Goal: Use online tool/utility: Utilize a website feature to perform a specific function

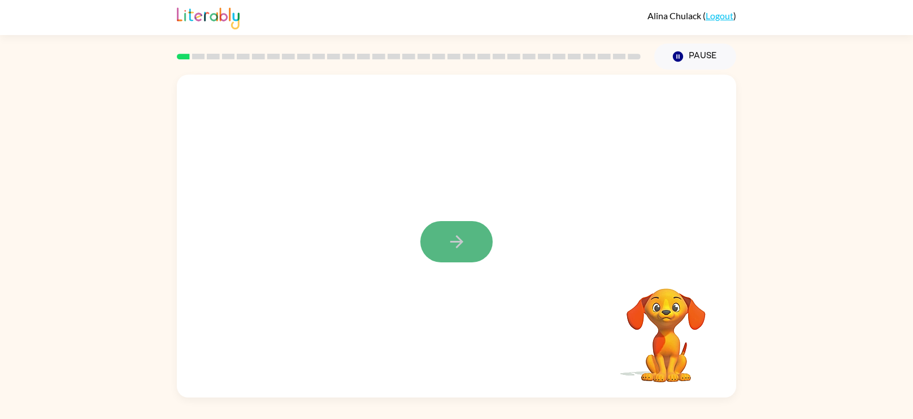
click at [439, 260] on button "button" at bounding box center [456, 241] width 72 height 41
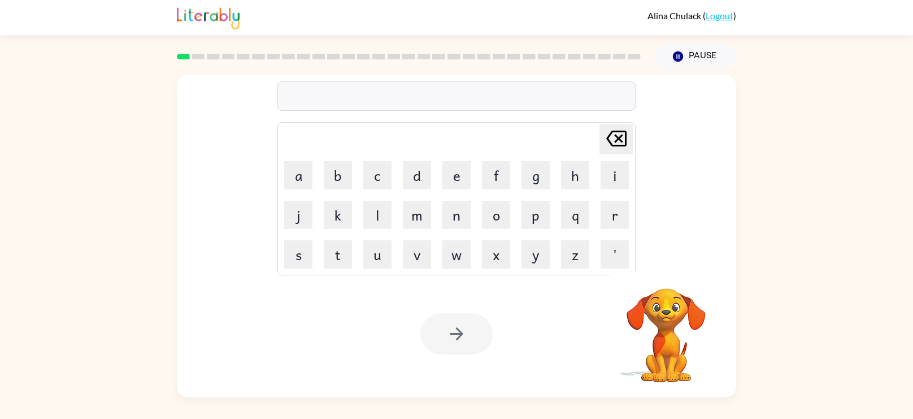
click at [670, 339] on video "Your browser must support playing .mp4 files to use Literably. Please try using…" at bounding box center [666, 327] width 113 height 113
click at [662, 336] on video "Your browser must support playing .mp4 files to use Literably. Please try using…" at bounding box center [666, 327] width 113 height 113
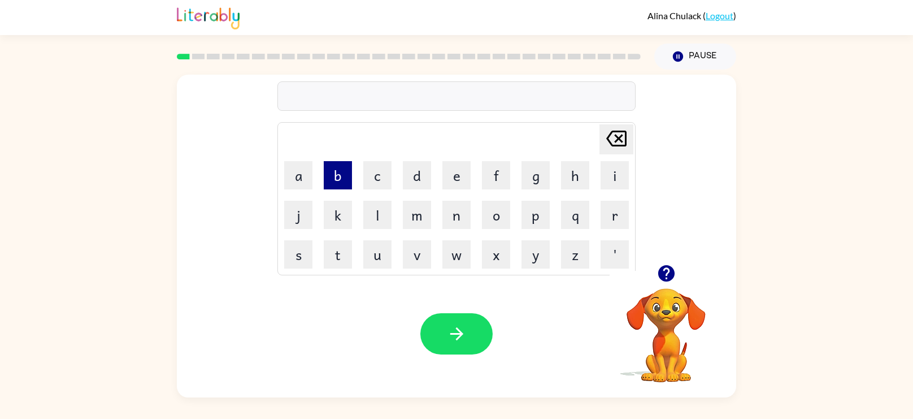
click at [348, 164] on button "b" at bounding box center [338, 175] width 28 height 28
click at [291, 180] on button "a" at bounding box center [298, 175] width 28 height 28
type button "a"
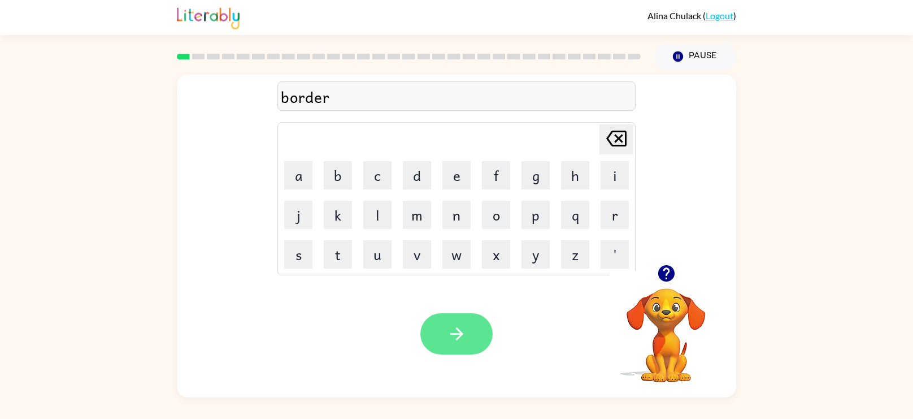
click at [453, 348] on button "button" at bounding box center [456, 333] width 72 height 41
click at [448, 329] on icon "button" at bounding box center [457, 334] width 20 height 20
click at [665, 283] on icon "button" at bounding box center [667, 273] width 20 height 20
click at [866, 328] on div "mashie Delete Delete last character input a b c d e f g h i j k l m n o p q r s…" at bounding box center [456, 234] width 913 height 328
click at [461, 352] on button "button" at bounding box center [456, 333] width 72 height 41
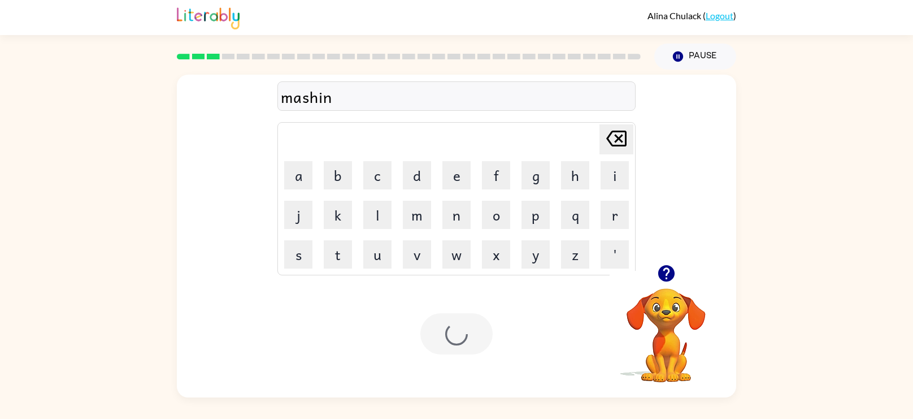
click at [470, 339] on div at bounding box center [456, 333] width 72 height 41
click at [477, 332] on button "button" at bounding box center [456, 333] width 72 height 41
click at [478, 342] on div at bounding box center [456, 333] width 72 height 41
click at [468, 329] on button "button" at bounding box center [456, 333] width 72 height 41
click at [454, 348] on button "button" at bounding box center [456, 333] width 72 height 41
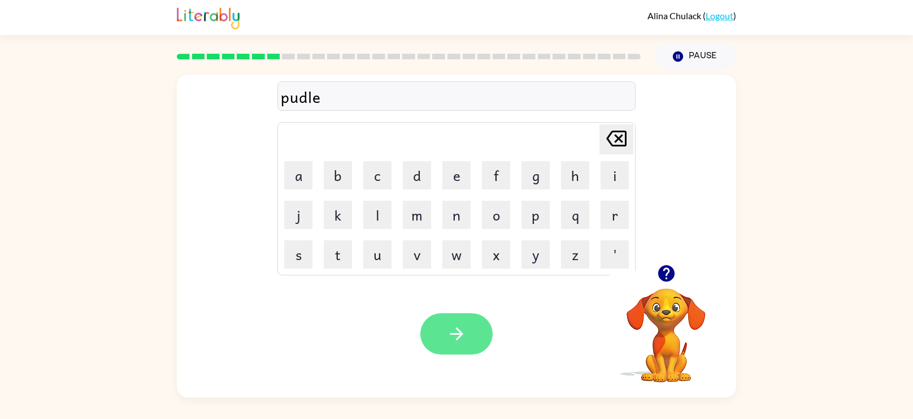
click at [462, 330] on icon "button" at bounding box center [457, 334] width 20 height 20
click at [448, 319] on button "button" at bounding box center [456, 333] width 72 height 41
click at [461, 329] on icon "button" at bounding box center [457, 334] width 20 height 20
click at [454, 337] on icon "button" at bounding box center [457, 334] width 20 height 20
click at [474, 350] on button "button" at bounding box center [456, 333] width 72 height 41
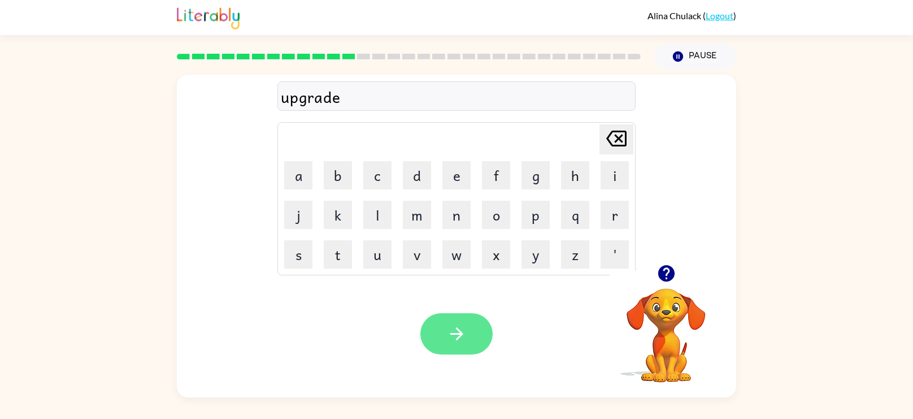
click at [434, 345] on button "button" at bounding box center [456, 333] width 72 height 41
click at [449, 328] on div at bounding box center [456, 333] width 72 height 41
click at [476, 349] on div at bounding box center [456, 333] width 72 height 41
click at [476, 340] on div at bounding box center [456, 333] width 72 height 41
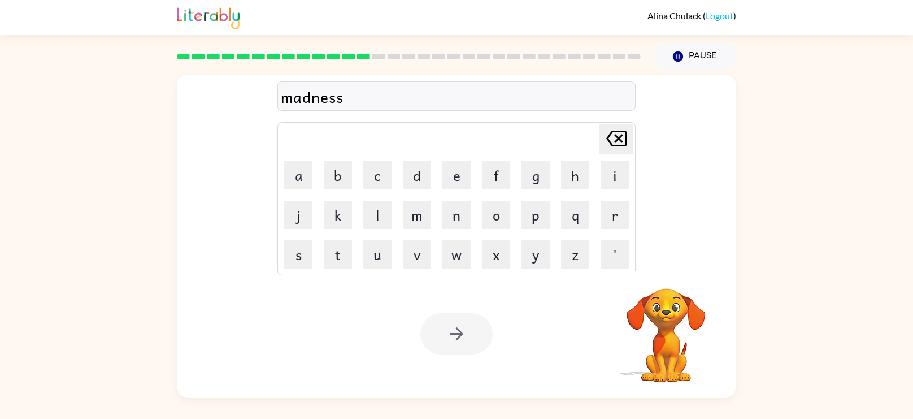
click at [476, 340] on div at bounding box center [456, 333] width 72 height 41
click at [481, 326] on div at bounding box center [456, 333] width 72 height 41
click at [495, 327] on div "Your browser must support playing .mp4 files to use Literably. Please try using…" at bounding box center [456, 333] width 559 height 127
click at [489, 315] on div at bounding box center [456, 333] width 72 height 41
click at [482, 327] on div at bounding box center [456, 333] width 72 height 41
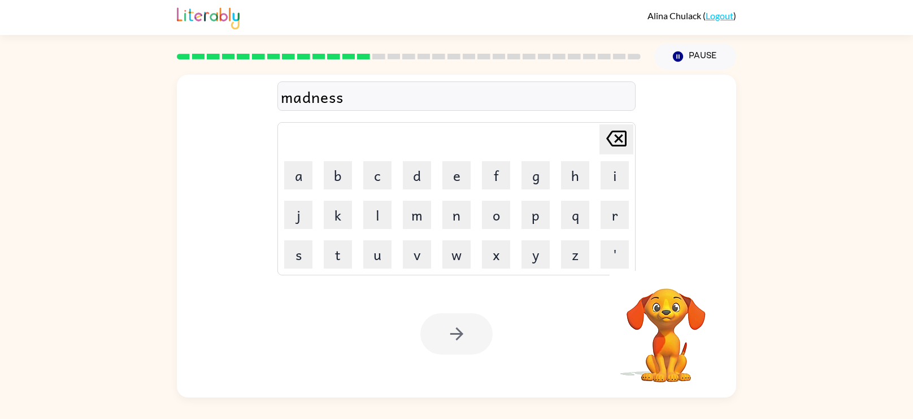
click at [459, 335] on div at bounding box center [456, 333] width 72 height 41
click at [466, 344] on button "button" at bounding box center [456, 333] width 72 height 41
click at [466, 330] on div at bounding box center [456, 333] width 72 height 41
click at [450, 332] on div at bounding box center [456, 333] width 72 height 41
click at [463, 323] on button "button" at bounding box center [456, 333] width 72 height 41
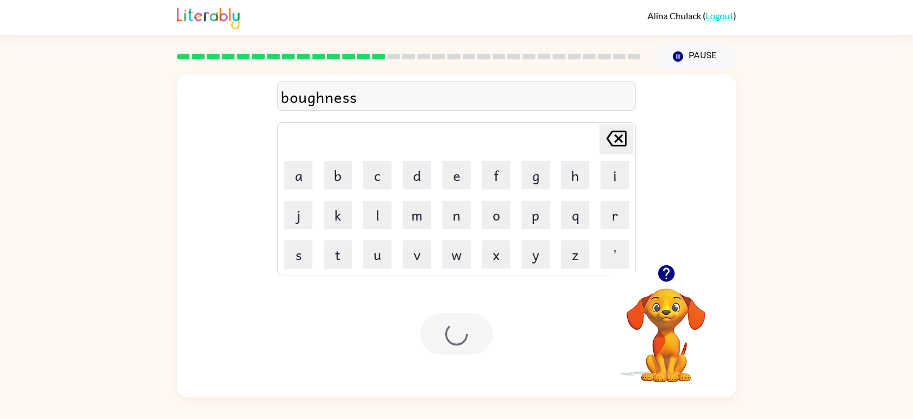
click at [462, 337] on div at bounding box center [456, 333] width 72 height 41
click at [457, 343] on div at bounding box center [456, 333] width 72 height 41
click at [479, 350] on div at bounding box center [456, 333] width 72 height 41
click at [483, 359] on div "Your browser must support playing .mp4 files to use Literably. Please try using…" at bounding box center [456, 333] width 559 height 127
click at [488, 350] on div at bounding box center [456, 333] width 72 height 41
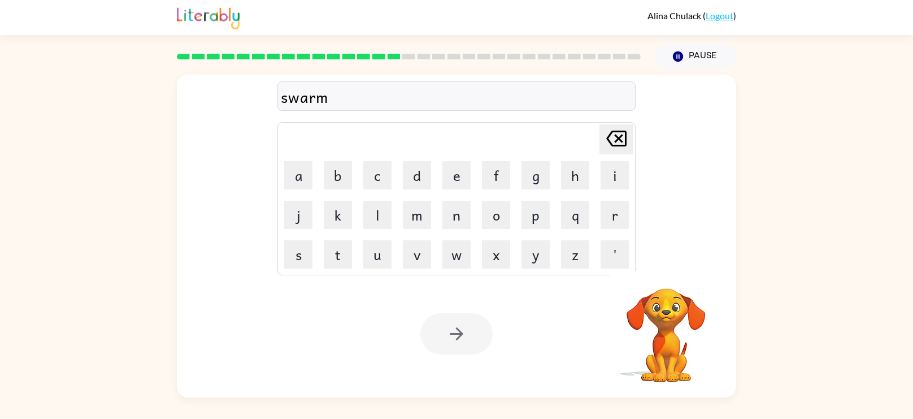
click at [472, 351] on div at bounding box center [456, 333] width 72 height 41
click at [472, 351] on button "button" at bounding box center [456, 333] width 72 height 41
click at [465, 348] on div at bounding box center [456, 333] width 72 height 41
click at [485, 329] on div at bounding box center [456, 333] width 72 height 41
click at [475, 348] on div at bounding box center [456, 333] width 72 height 41
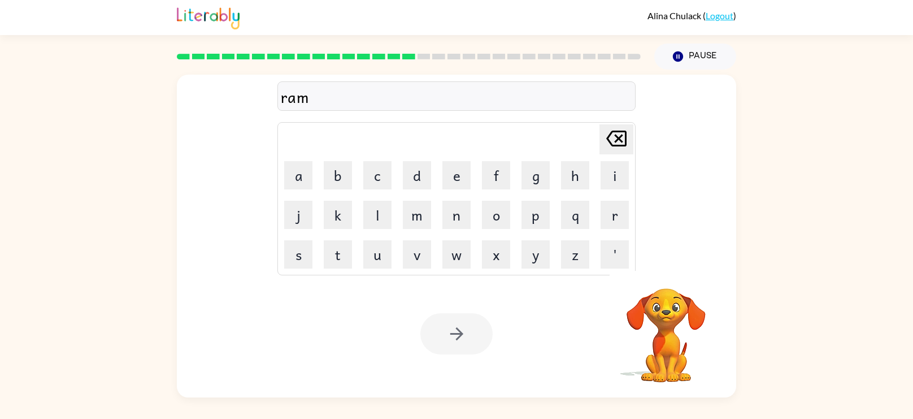
click at [475, 348] on div at bounding box center [456, 333] width 72 height 41
click at [479, 340] on div at bounding box center [456, 333] width 72 height 41
click at [463, 337] on icon "button" at bounding box center [457, 334] width 20 height 20
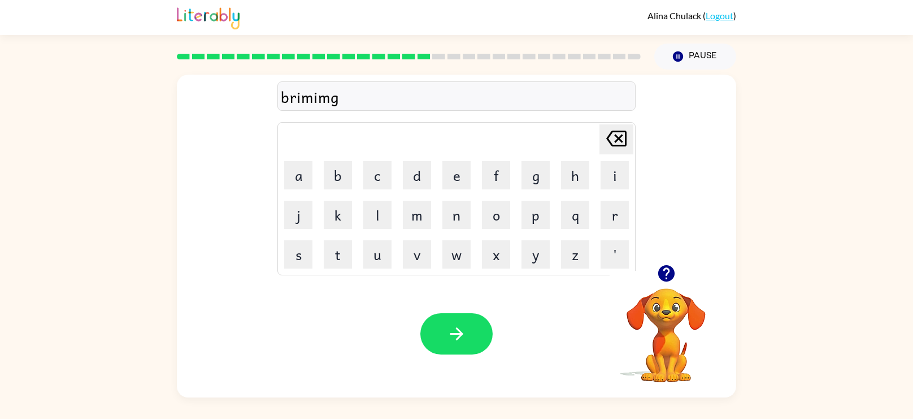
click at [449, 364] on div "Your browser must support playing .mp4 files to use Literably. Please try using…" at bounding box center [456, 333] width 559 height 127
click at [448, 343] on icon "button" at bounding box center [457, 334] width 20 height 20
click at [448, 336] on icon "button" at bounding box center [457, 334] width 20 height 20
click at [462, 352] on button "button" at bounding box center [456, 333] width 72 height 41
click at [466, 338] on div at bounding box center [456, 333] width 72 height 41
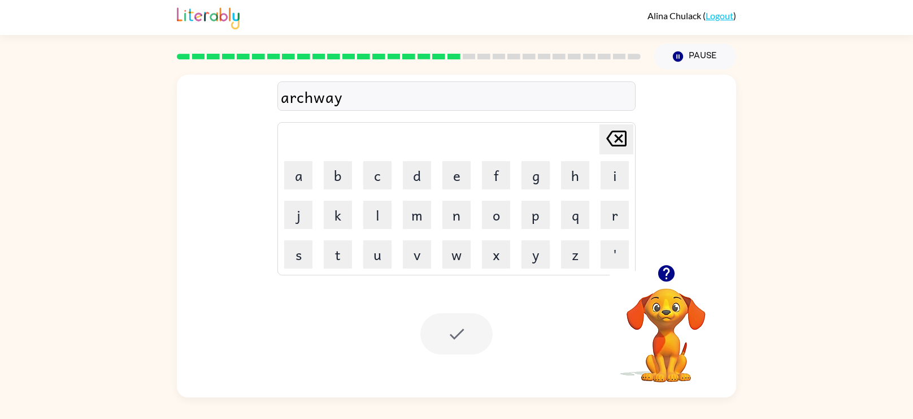
click at [466, 338] on div at bounding box center [456, 333] width 72 height 41
click at [457, 332] on icon "button" at bounding box center [457, 334] width 20 height 20
click at [445, 348] on button "button" at bounding box center [456, 333] width 72 height 41
click at [441, 339] on div at bounding box center [456, 333] width 72 height 41
click at [454, 346] on button "button" at bounding box center [456, 333] width 72 height 41
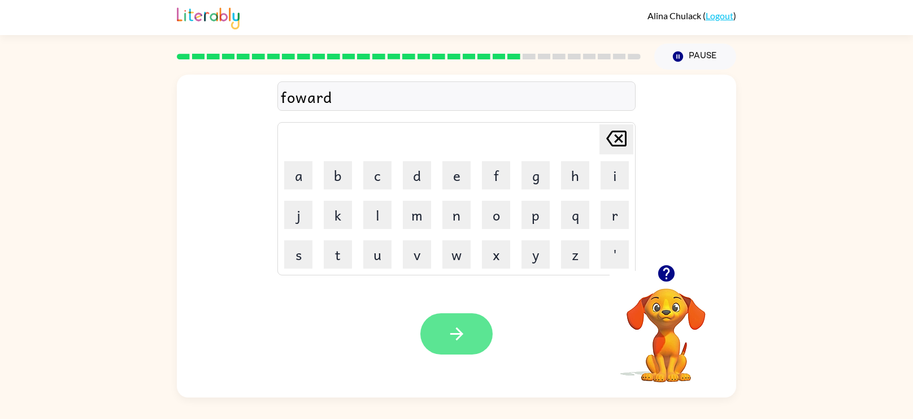
click at [449, 330] on icon "button" at bounding box center [457, 334] width 20 height 20
click at [465, 348] on button "button" at bounding box center [456, 333] width 72 height 41
click at [465, 348] on div at bounding box center [456, 333] width 72 height 41
click at [472, 342] on div at bounding box center [456, 333] width 72 height 41
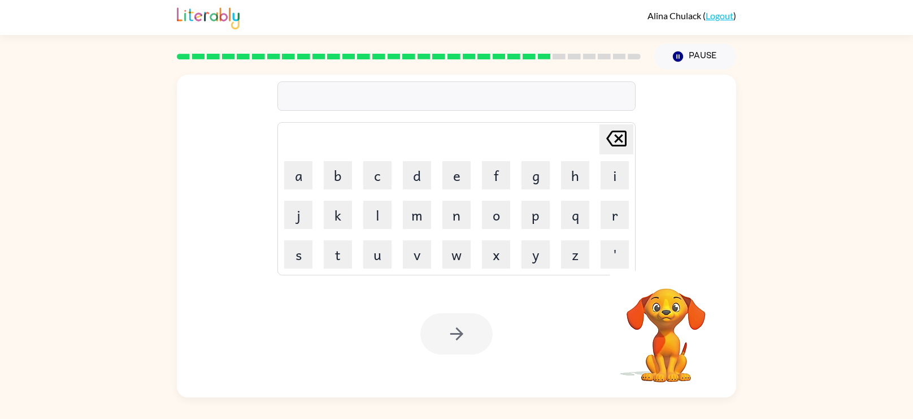
click at [472, 342] on div at bounding box center [456, 333] width 72 height 41
click at [472, 354] on div "Your browser must support playing .mp4 files to use Literably. Please try using…" at bounding box center [456, 333] width 559 height 127
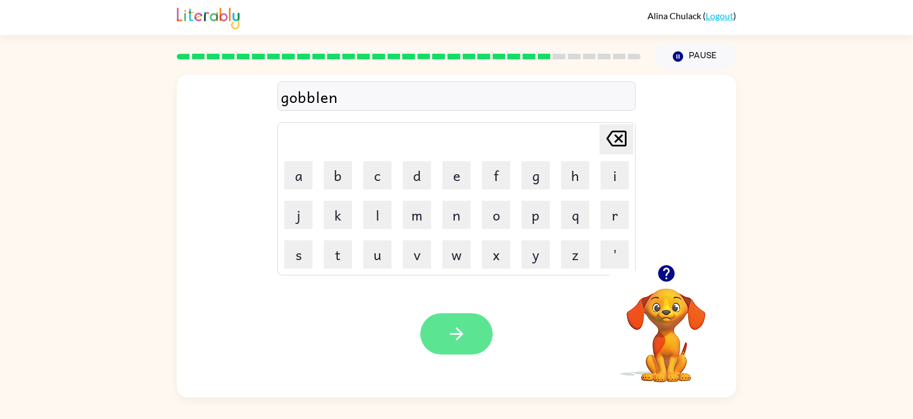
click at [478, 347] on button "button" at bounding box center [456, 333] width 72 height 41
click at [478, 333] on div at bounding box center [456, 333] width 72 height 41
click at [459, 347] on button "button" at bounding box center [456, 333] width 72 height 41
click at [448, 337] on icon "button" at bounding box center [457, 334] width 20 height 20
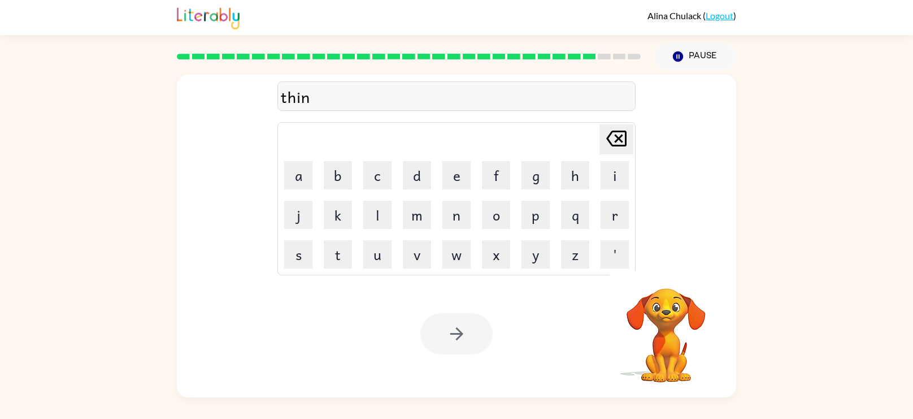
click at [479, 345] on div at bounding box center [456, 333] width 72 height 41
click at [479, 345] on button "button" at bounding box center [456, 333] width 72 height 41
click at [479, 345] on div at bounding box center [456, 333] width 72 height 41
click at [463, 340] on div at bounding box center [456, 333] width 72 height 41
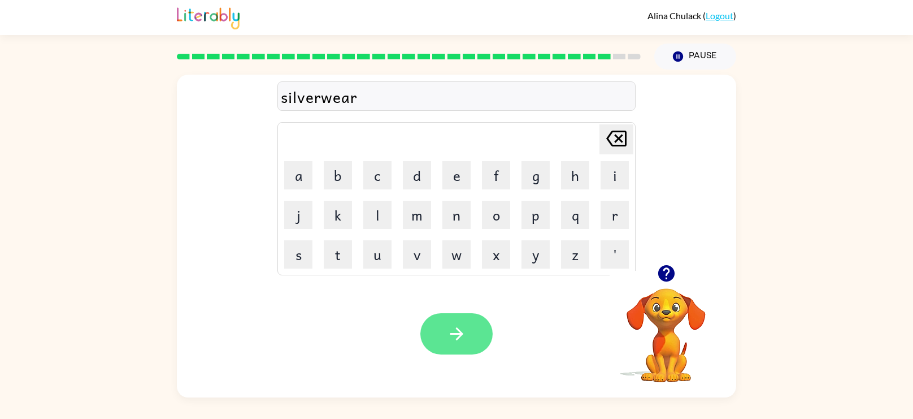
click at [466, 330] on button "button" at bounding box center [456, 333] width 72 height 41
click at [465, 316] on button "button" at bounding box center [456, 333] width 72 height 41
click at [472, 328] on div at bounding box center [456, 333] width 72 height 41
click at [463, 328] on div at bounding box center [456, 333] width 72 height 41
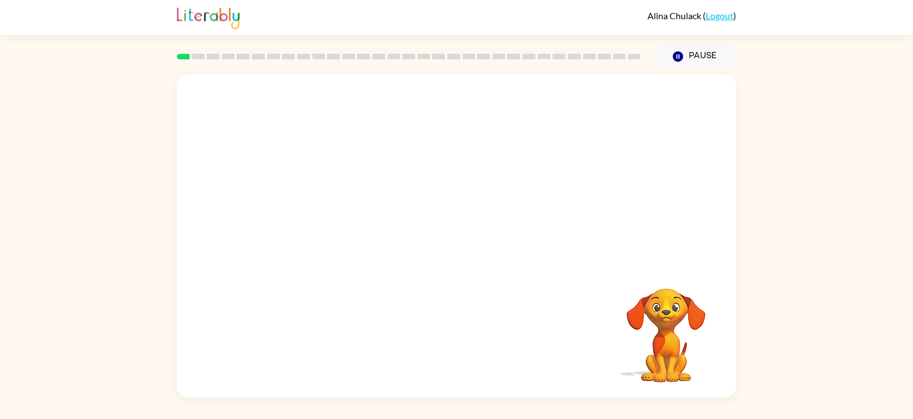
click at [339, 212] on video "Your browser must support playing .mp4 files to use Literably. Please try using…" at bounding box center [456, 170] width 559 height 190
click at [319, 235] on video "Your browser must support playing .mp4 files to use Literably. Please try using…" at bounding box center [456, 170] width 559 height 190
click at [466, 254] on button "button" at bounding box center [456, 241] width 72 height 41
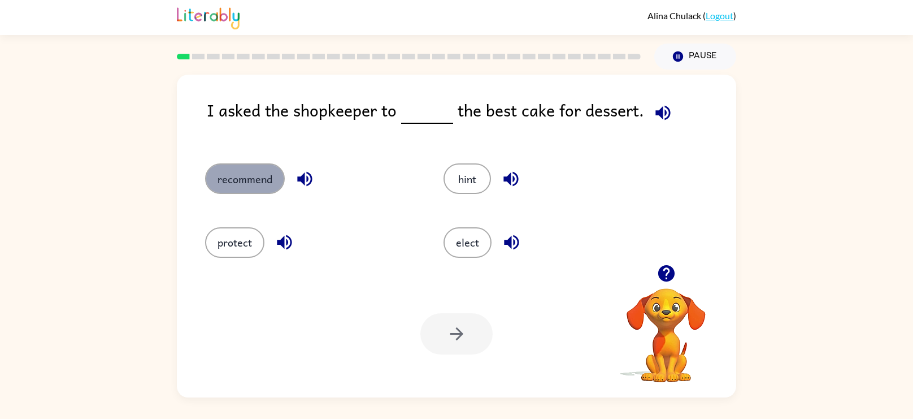
click at [223, 174] on button "recommend" at bounding box center [245, 178] width 80 height 31
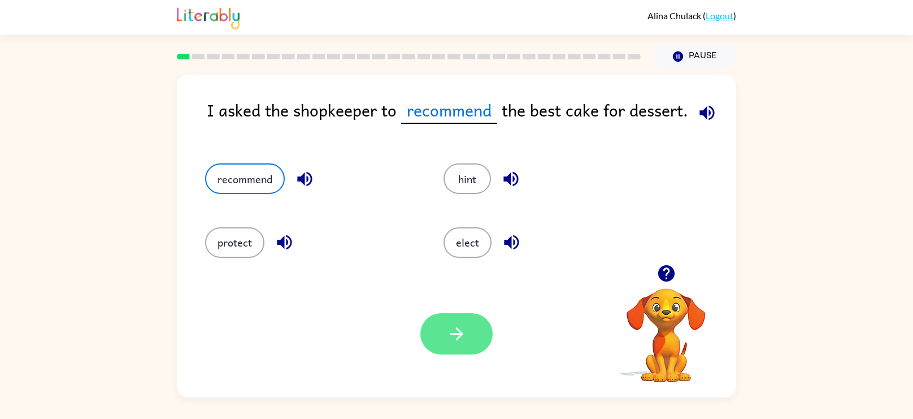
click at [478, 351] on button "button" at bounding box center [456, 333] width 72 height 41
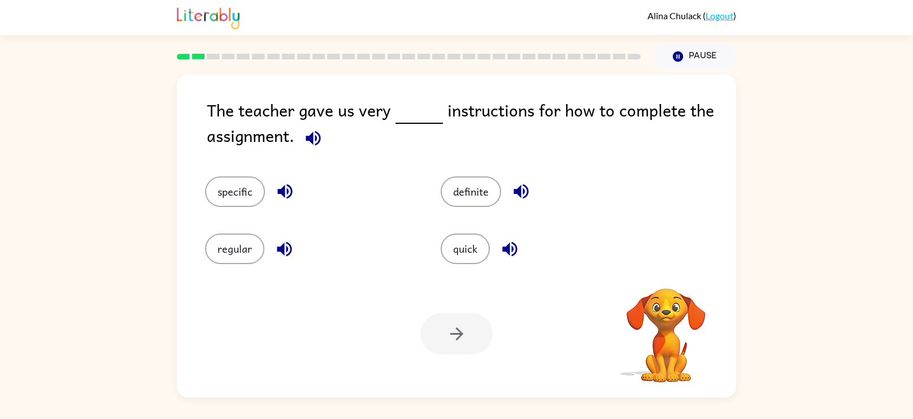
click at [315, 138] on icon "button" at bounding box center [313, 138] width 15 height 15
click at [232, 202] on button "specific" at bounding box center [235, 191] width 60 height 31
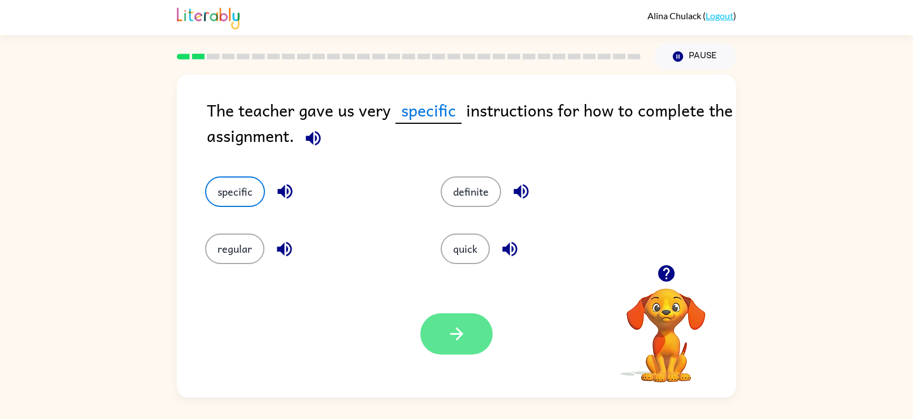
click at [448, 336] on icon "button" at bounding box center [457, 334] width 20 height 20
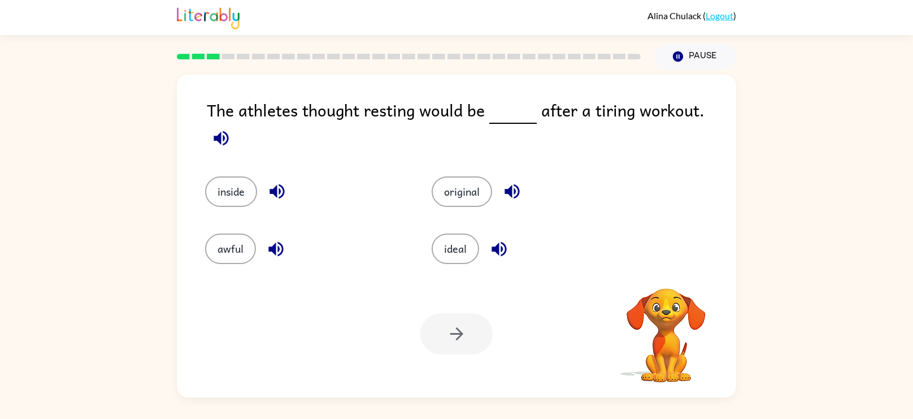
click at [231, 128] on icon "button" at bounding box center [221, 138] width 20 height 20
click at [241, 255] on button "awful" at bounding box center [230, 248] width 51 height 31
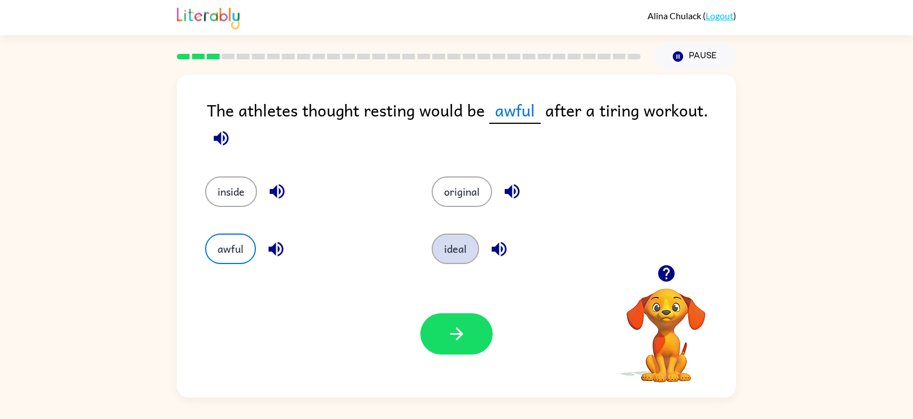
click at [458, 249] on button "ideal" at bounding box center [455, 248] width 47 height 31
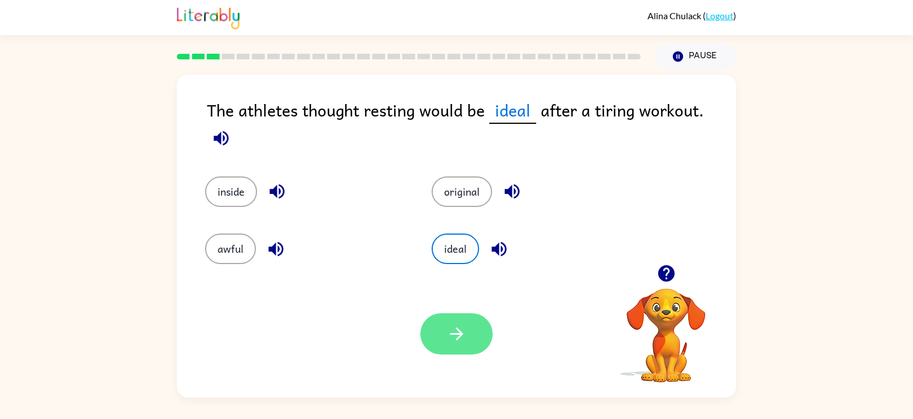
click at [465, 353] on button "button" at bounding box center [456, 333] width 72 height 41
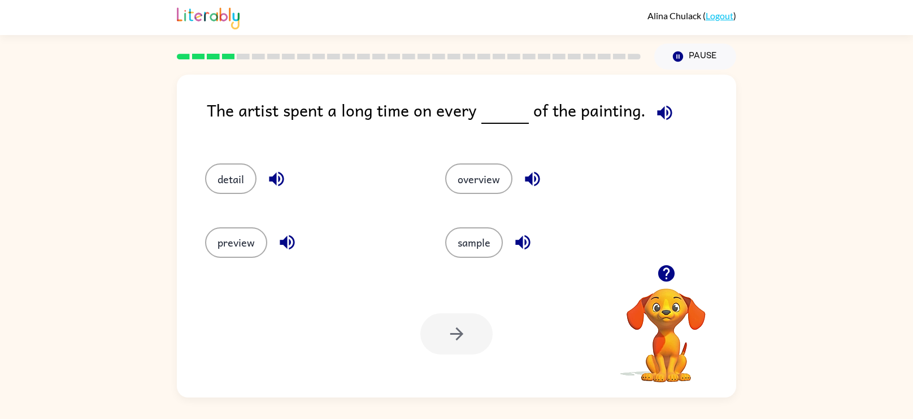
click at [661, 106] on icon "button" at bounding box center [664, 112] width 15 height 15
click at [228, 182] on button "detail" at bounding box center [230, 178] width 51 height 31
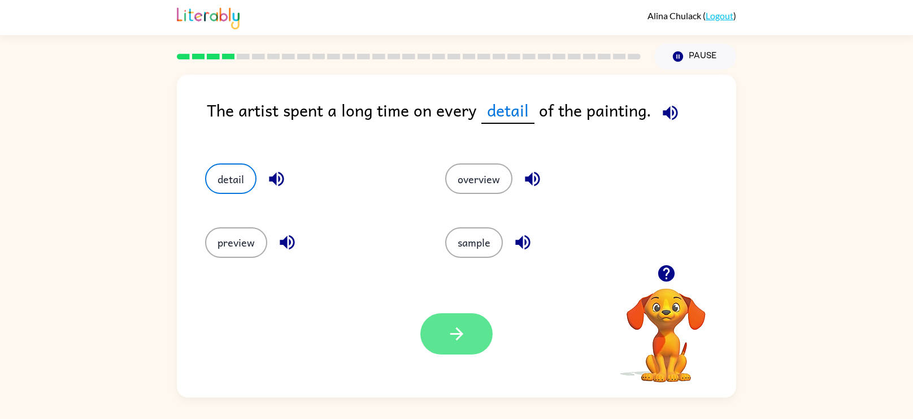
click at [456, 340] on icon "button" at bounding box center [456, 333] width 13 height 13
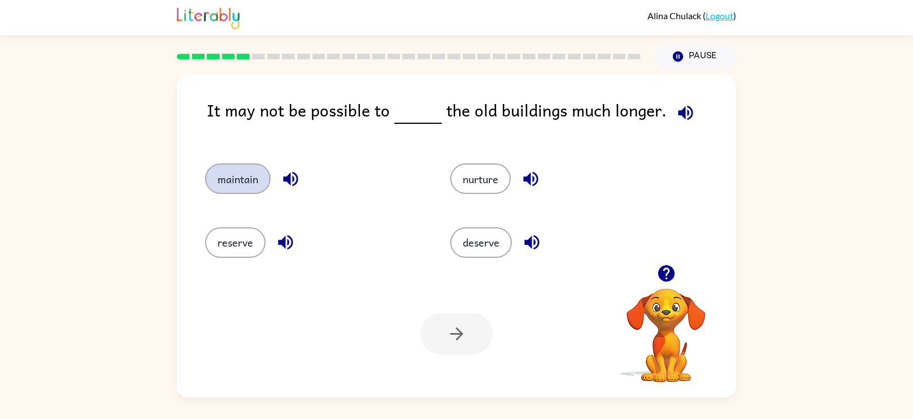
click at [237, 175] on button "maintain" at bounding box center [238, 178] width 66 height 31
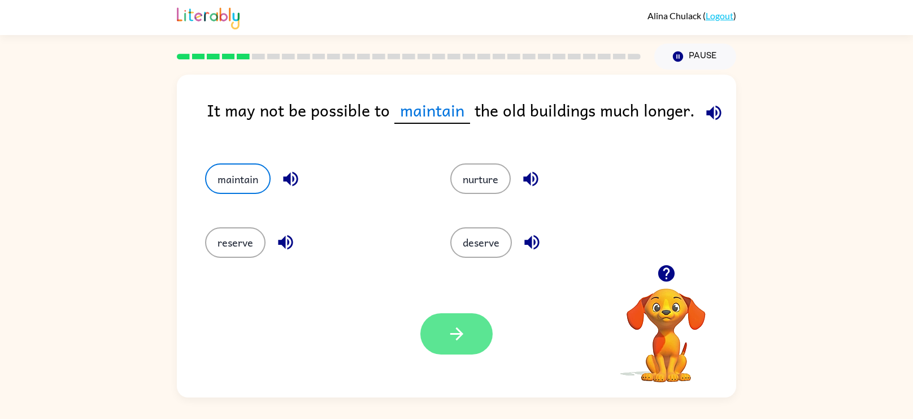
click at [462, 333] on icon "button" at bounding box center [456, 333] width 13 height 13
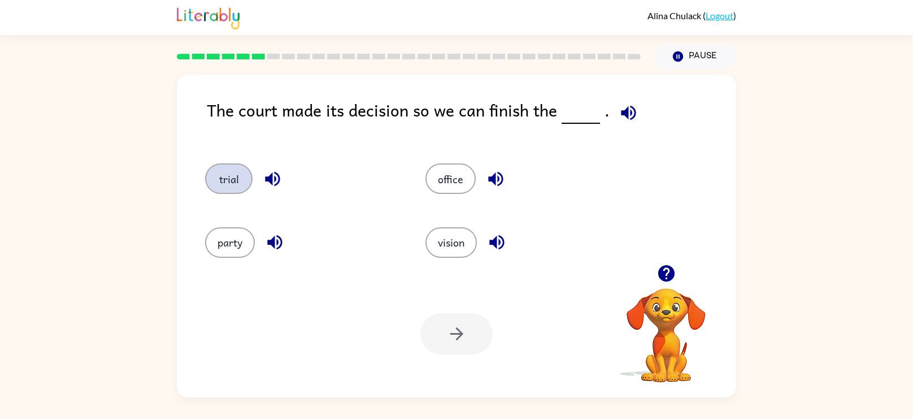
click at [214, 165] on button "trial" at bounding box center [228, 178] width 47 height 31
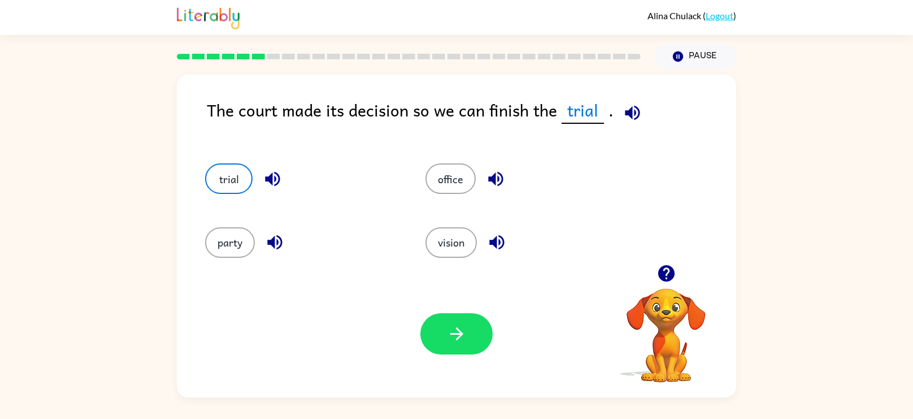
click at [432, 299] on div "Your browser must support playing .mp4 files to use Literably. Please try using…" at bounding box center [456, 333] width 559 height 127
click at [448, 334] on icon "button" at bounding box center [457, 334] width 20 height 20
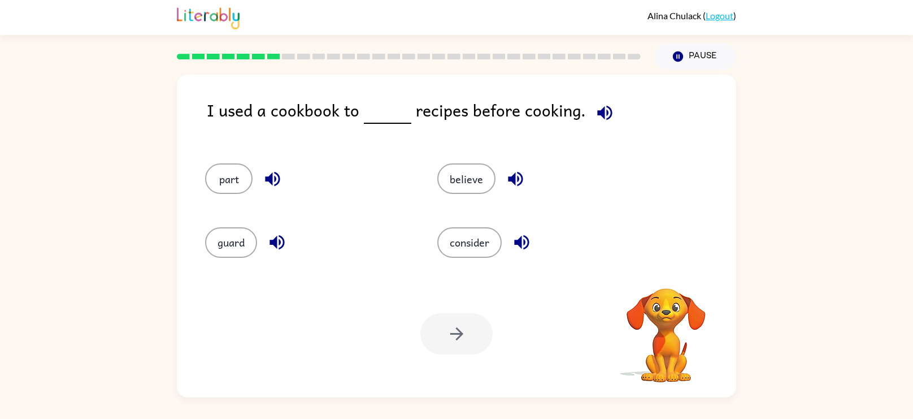
click at [454, 331] on div at bounding box center [456, 333] width 72 height 41
click at [597, 111] on icon "button" at bounding box center [604, 112] width 15 height 15
click at [602, 115] on icon "button" at bounding box center [605, 113] width 20 height 20
click at [221, 172] on button "part" at bounding box center [228, 178] width 47 height 31
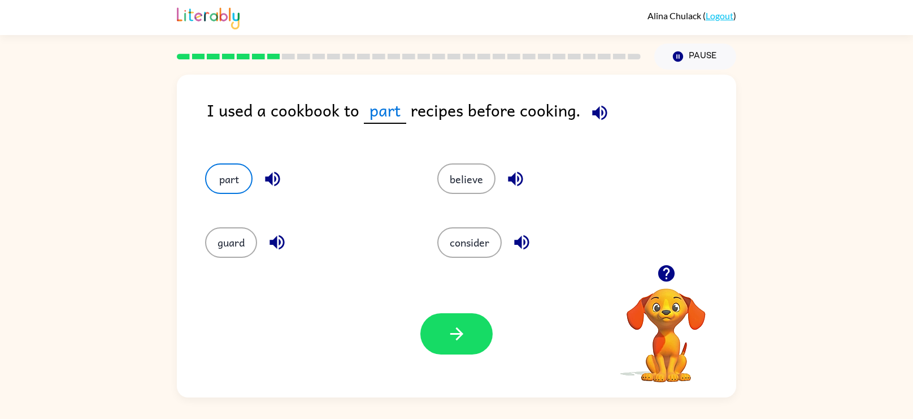
click at [448, 371] on div "Your browser must support playing .mp4 files to use Literably. Please try using…" at bounding box center [456, 333] width 559 height 127
click at [460, 349] on button "button" at bounding box center [456, 333] width 72 height 41
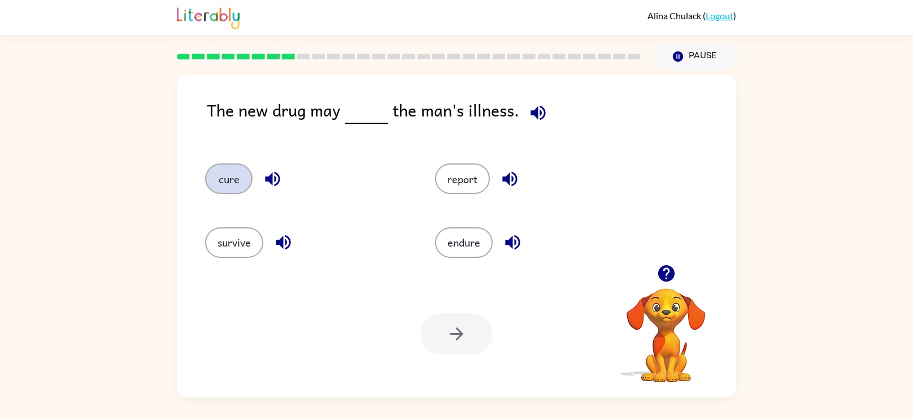
click at [235, 172] on button "cure" at bounding box center [228, 178] width 47 height 31
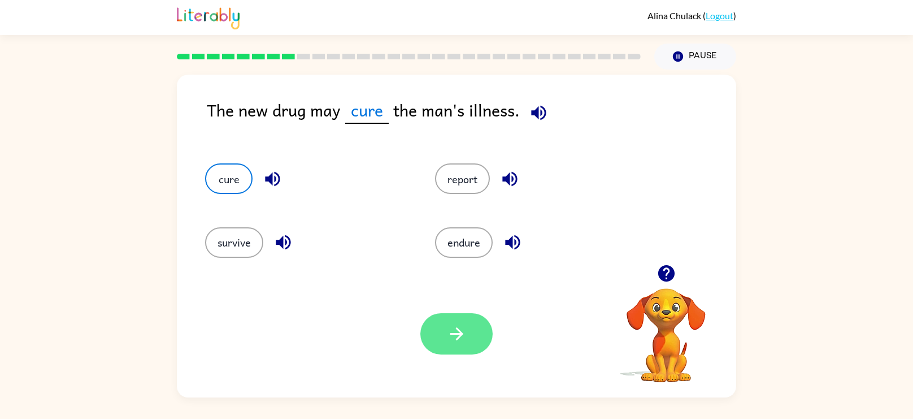
click at [461, 314] on button "button" at bounding box center [456, 333] width 72 height 41
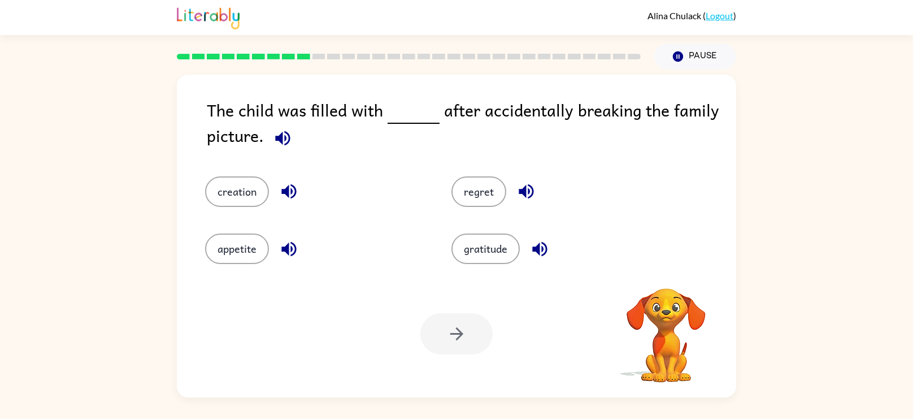
click at [453, 324] on div at bounding box center [456, 333] width 72 height 41
click at [492, 195] on button "regret" at bounding box center [479, 191] width 55 height 31
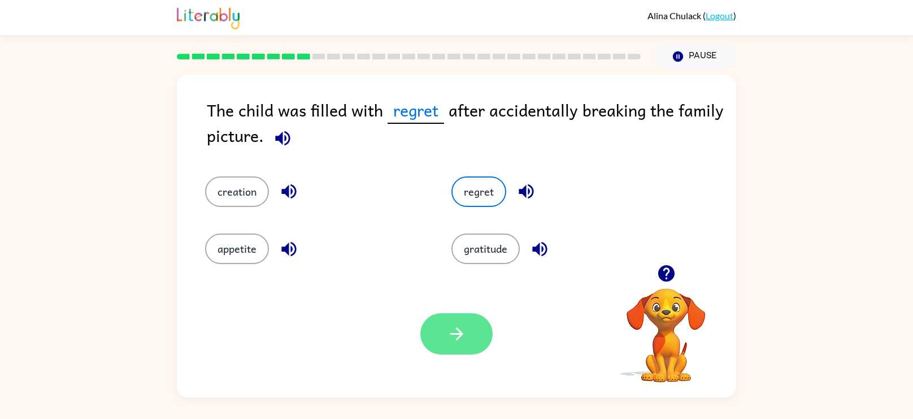
click at [436, 336] on button "button" at bounding box center [456, 333] width 72 height 41
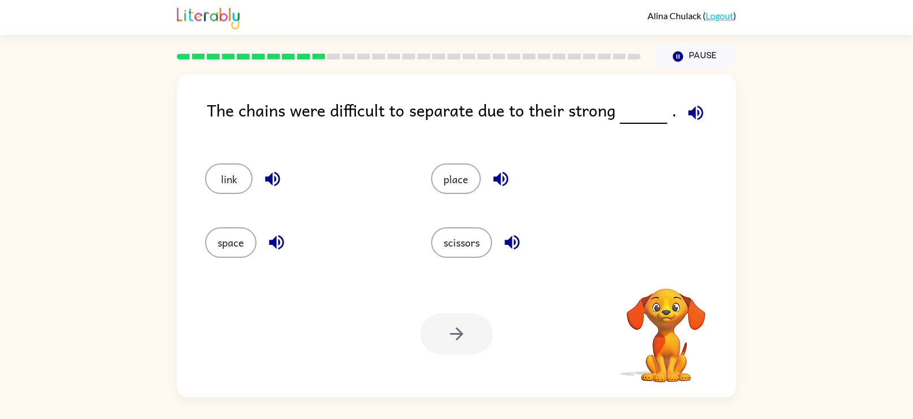
click at [459, 342] on div at bounding box center [456, 333] width 72 height 41
click at [240, 180] on button "link" at bounding box center [228, 178] width 47 height 31
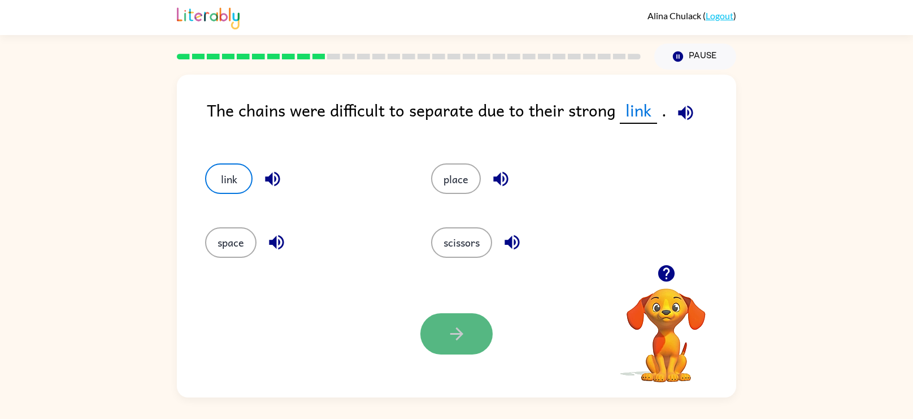
click at [459, 350] on button "button" at bounding box center [456, 333] width 72 height 41
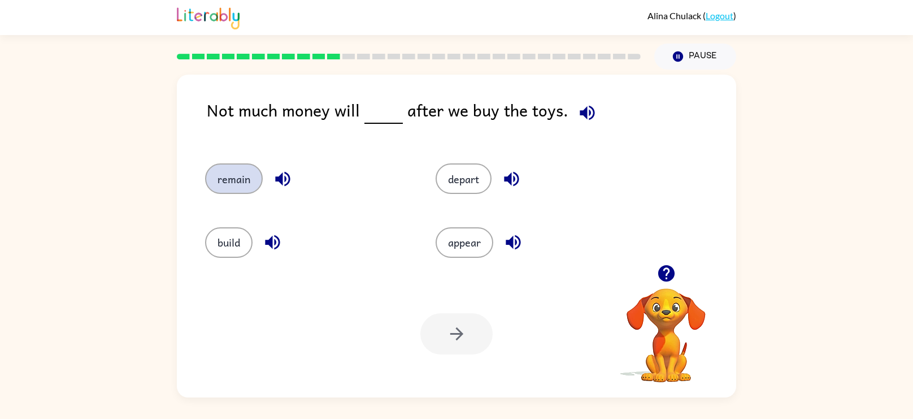
click at [246, 186] on button "remain" at bounding box center [234, 178] width 58 height 31
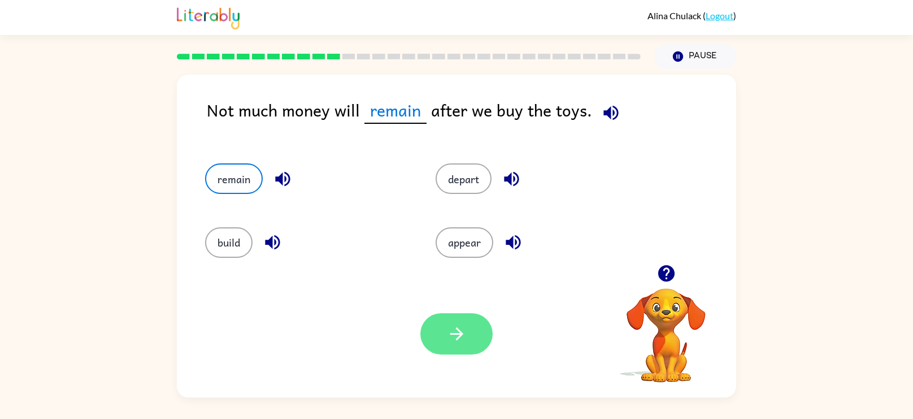
click at [454, 349] on button "button" at bounding box center [456, 333] width 72 height 41
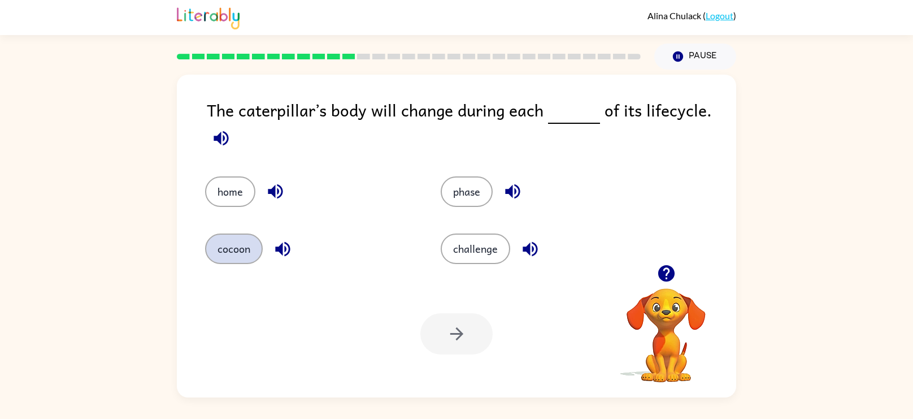
click at [231, 243] on button "cocoon" at bounding box center [234, 248] width 58 height 31
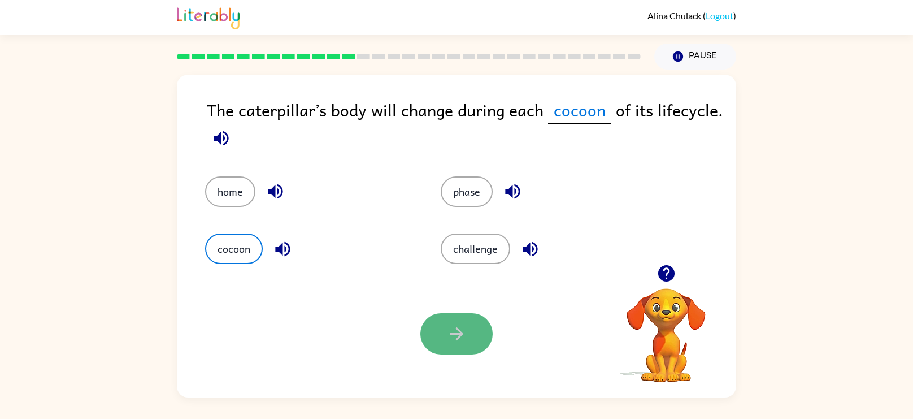
click at [444, 348] on button "button" at bounding box center [456, 333] width 72 height 41
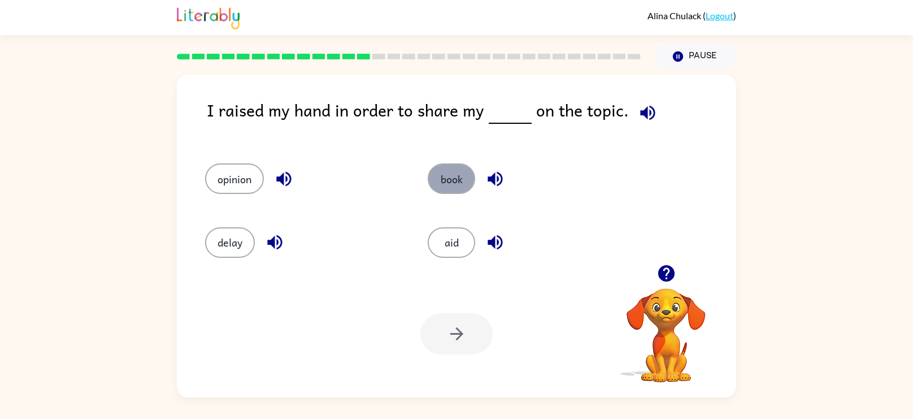
click at [464, 177] on button "book" at bounding box center [451, 178] width 47 height 31
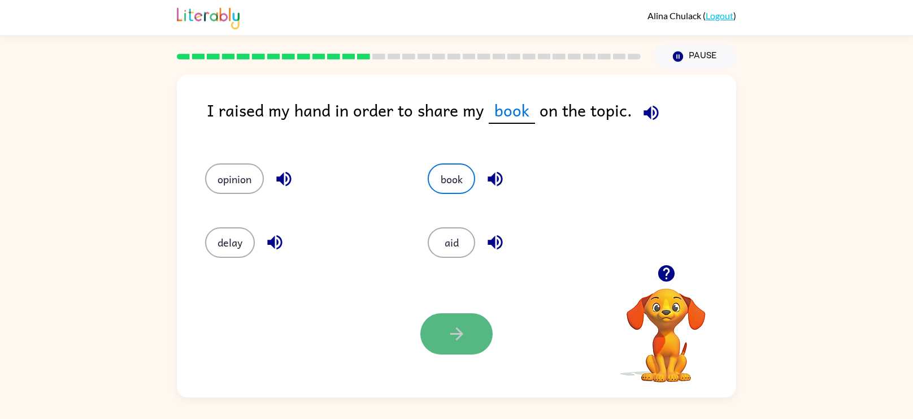
click at [454, 318] on button "button" at bounding box center [456, 333] width 72 height 41
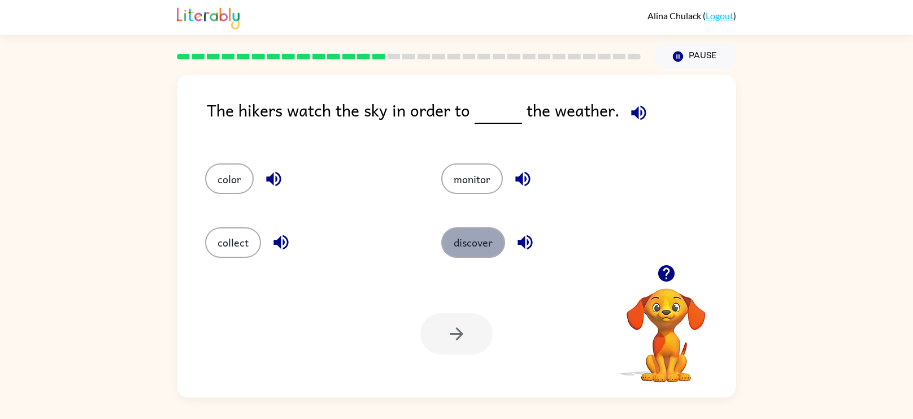
click at [471, 246] on button "discover" at bounding box center [473, 242] width 64 height 31
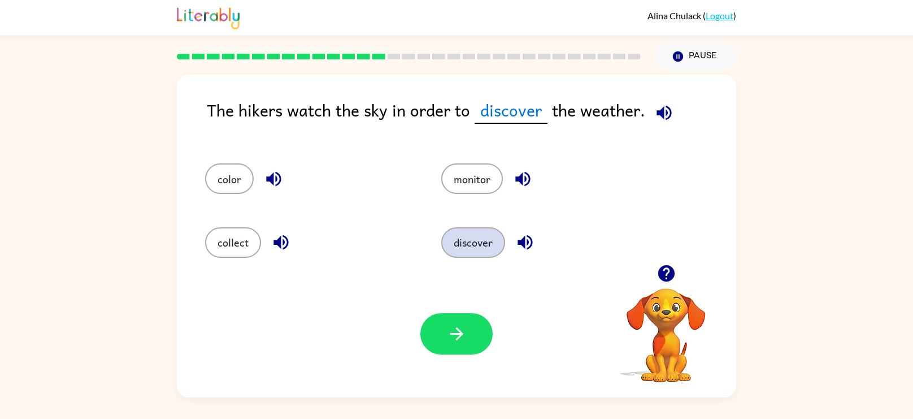
click at [471, 246] on button "discover" at bounding box center [473, 242] width 64 height 31
click at [488, 332] on button "button" at bounding box center [456, 333] width 72 height 41
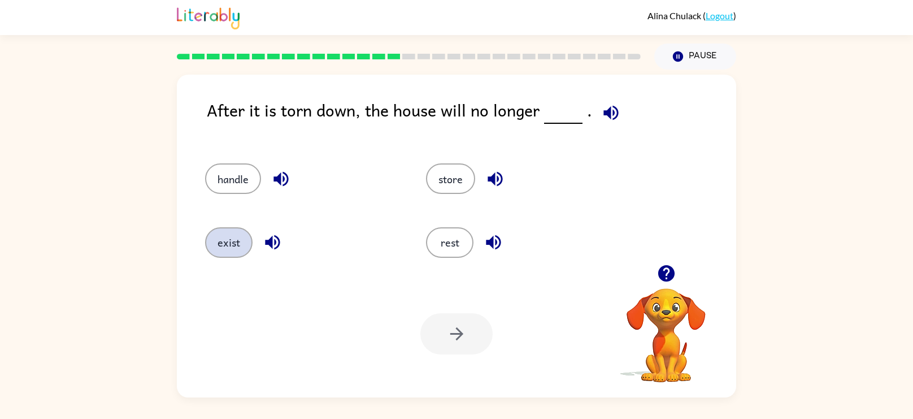
click at [237, 231] on button "exist" at bounding box center [228, 242] width 47 height 31
click at [232, 235] on button "exist" at bounding box center [228, 242] width 47 height 31
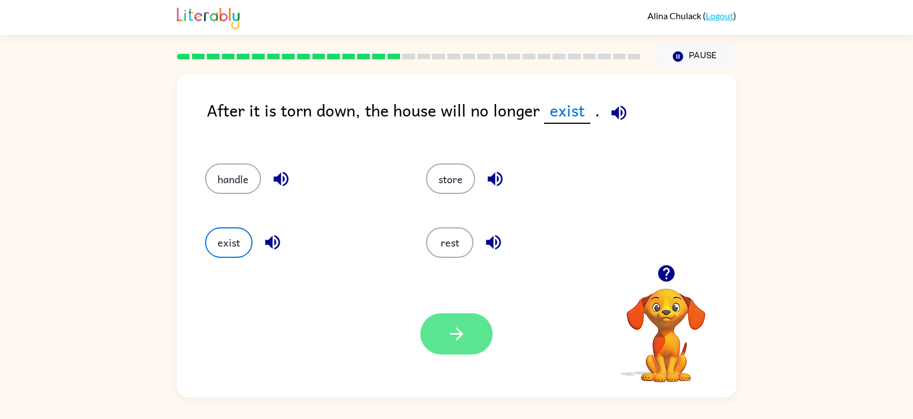
click at [456, 336] on icon "button" at bounding box center [457, 334] width 20 height 20
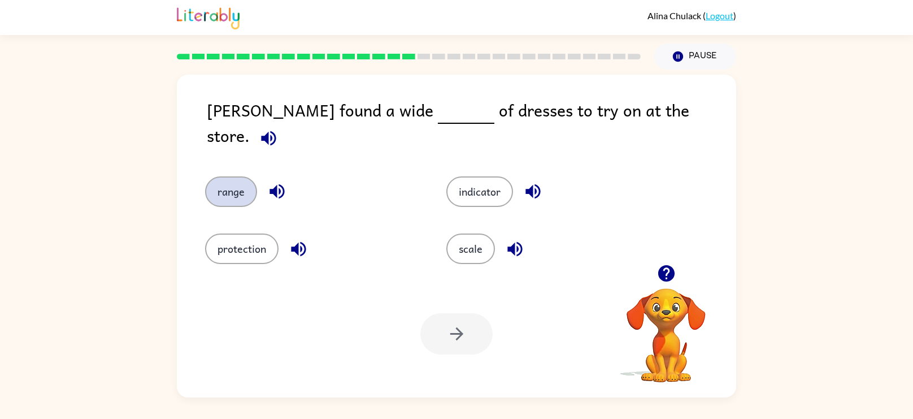
click at [231, 177] on button "range" at bounding box center [231, 191] width 52 height 31
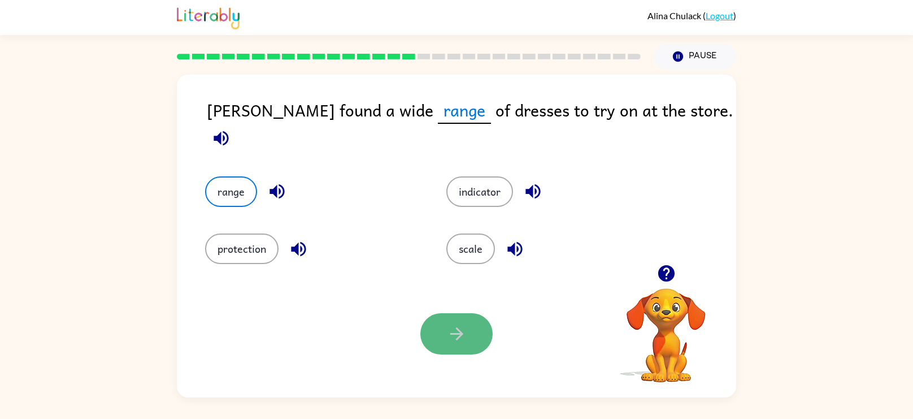
click at [445, 349] on button "button" at bounding box center [456, 333] width 72 height 41
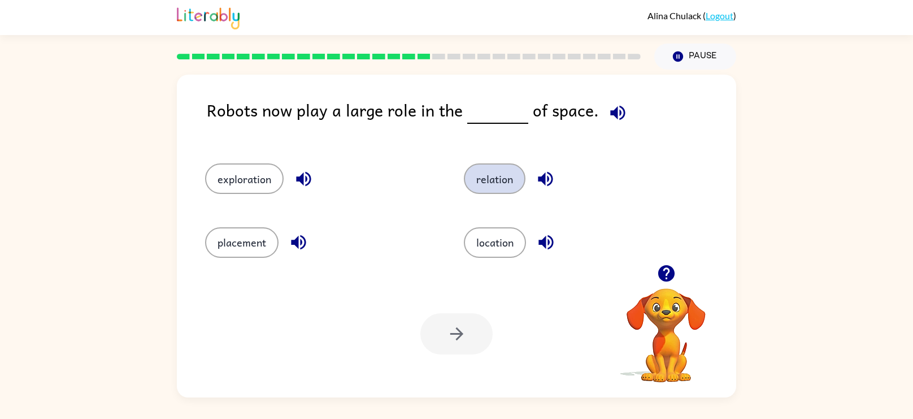
click at [505, 185] on button "relation" at bounding box center [495, 178] width 62 height 31
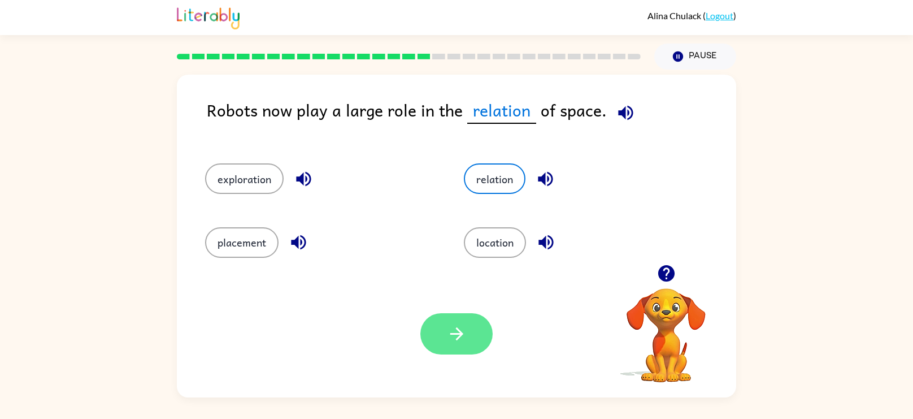
click at [460, 341] on icon "button" at bounding box center [457, 334] width 20 height 20
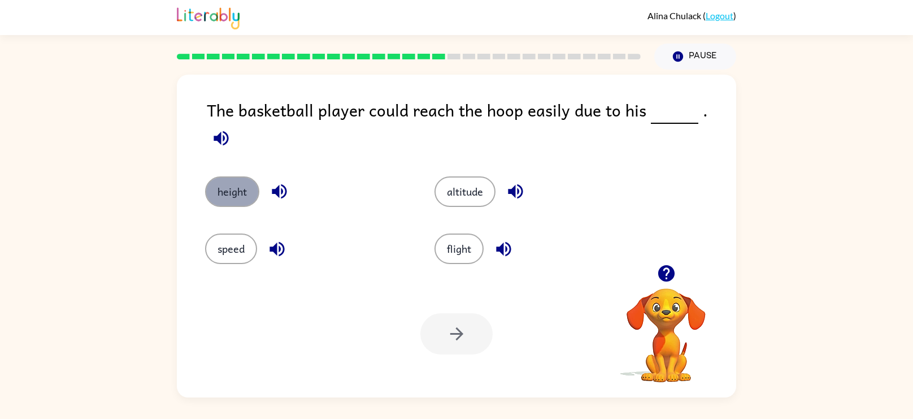
click at [221, 188] on button "height" at bounding box center [232, 191] width 54 height 31
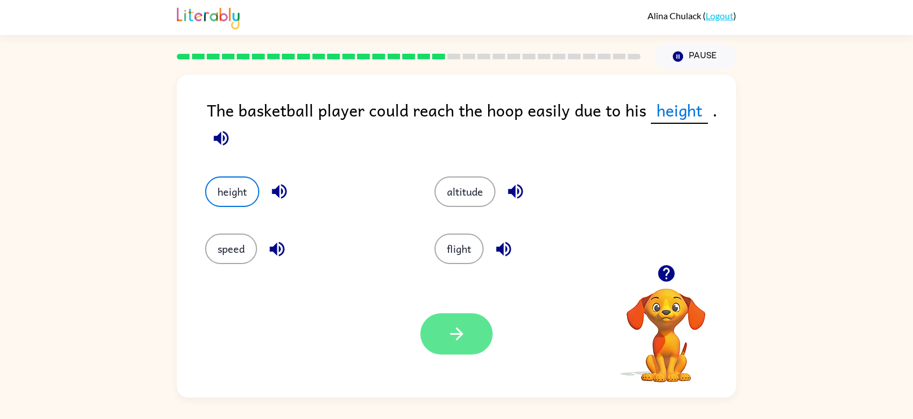
click at [470, 352] on button "button" at bounding box center [456, 333] width 72 height 41
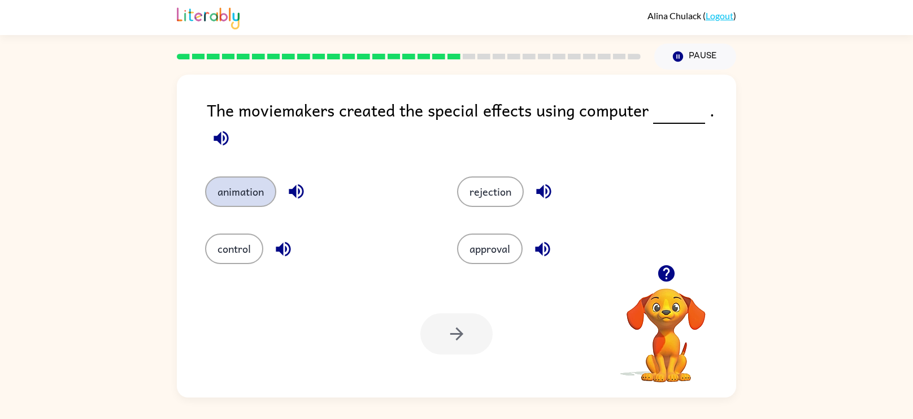
click at [233, 188] on button "animation" at bounding box center [240, 191] width 71 height 31
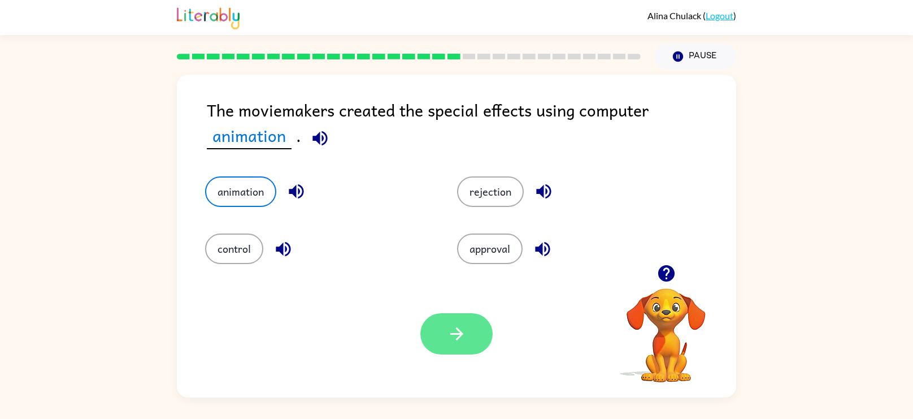
click at [435, 324] on button "button" at bounding box center [456, 333] width 72 height 41
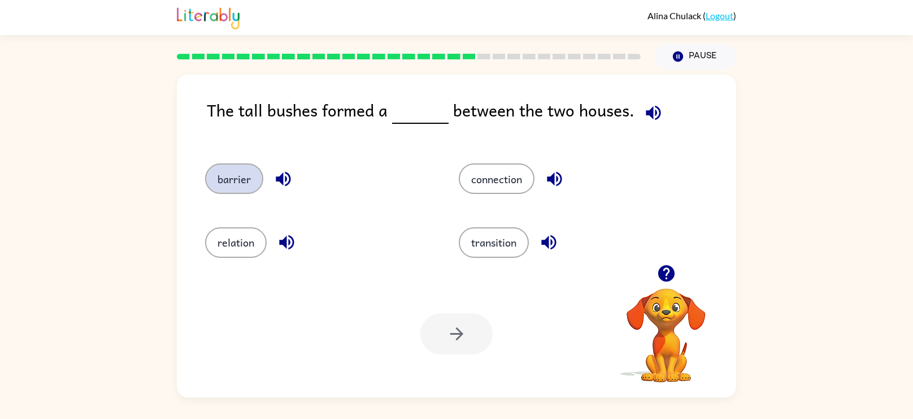
click at [225, 184] on button "barrier" at bounding box center [234, 178] width 58 height 31
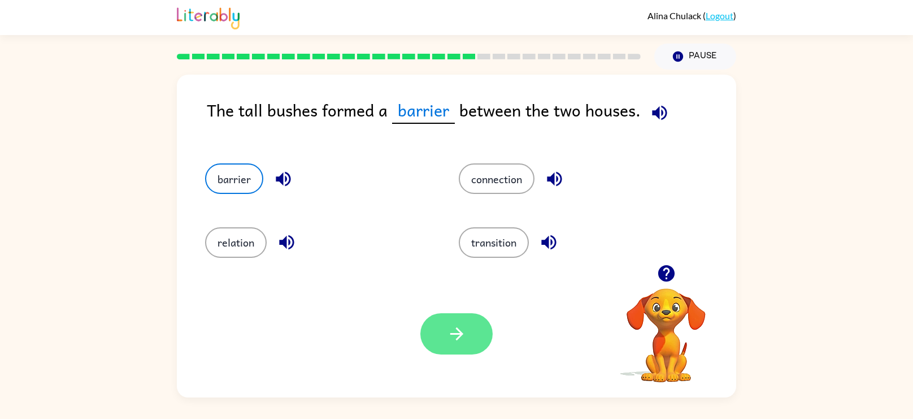
click at [468, 327] on button "button" at bounding box center [456, 333] width 72 height 41
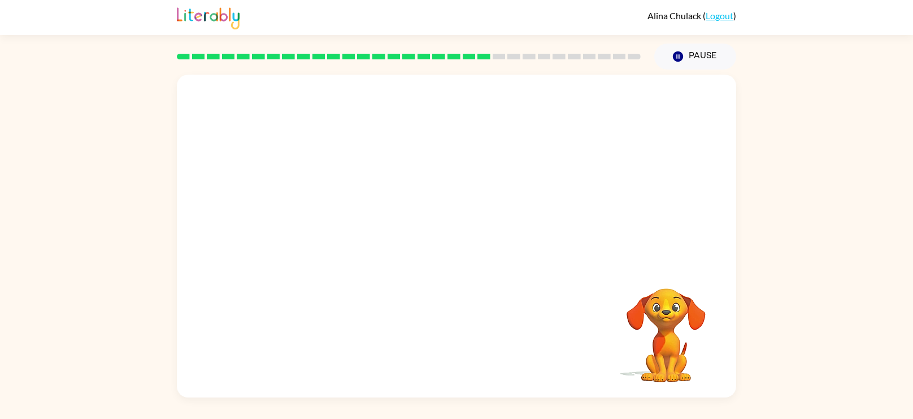
click at [384, 230] on video "Your browser must support playing .mp4 files to use Literably. Please try using…" at bounding box center [456, 170] width 559 height 190
click at [384, 231] on video "Your browser must support playing .mp4 files to use Literably. Please try using…" at bounding box center [456, 170] width 559 height 190
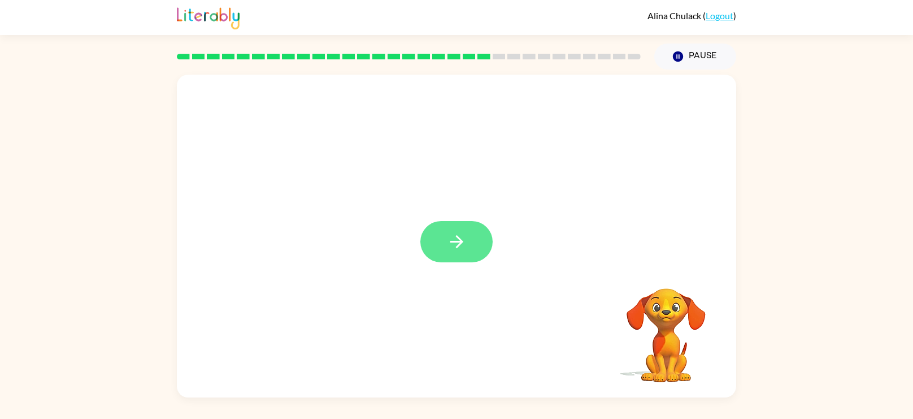
click at [430, 251] on button "button" at bounding box center [456, 241] width 72 height 41
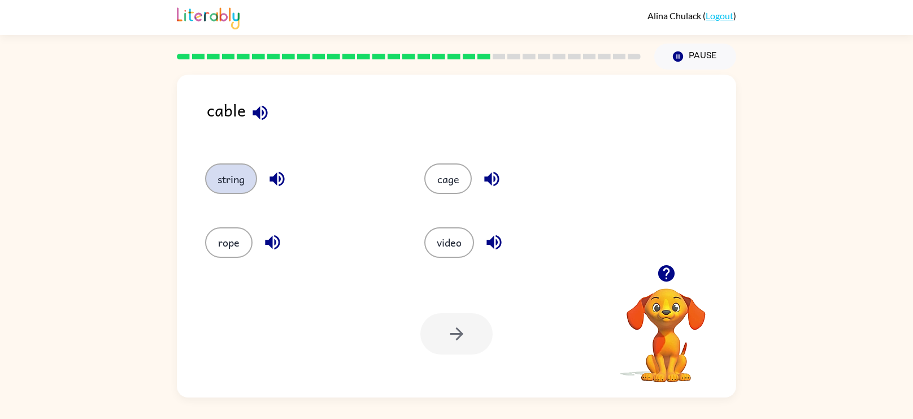
click at [214, 178] on button "string" at bounding box center [231, 178] width 52 height 31
click at [462, 333] on icon "button" at bounding box center [456, 333] width 13 height 13
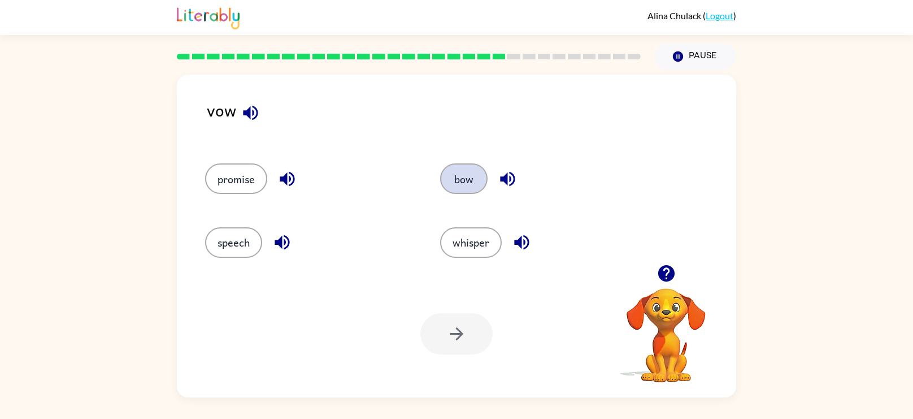
click at [471, 178] on button "bow" at bounding box center [463, 178] width 47 height 31
click at [466, 339] on button "button" at bounding box center [456, 333] width 72 height 41
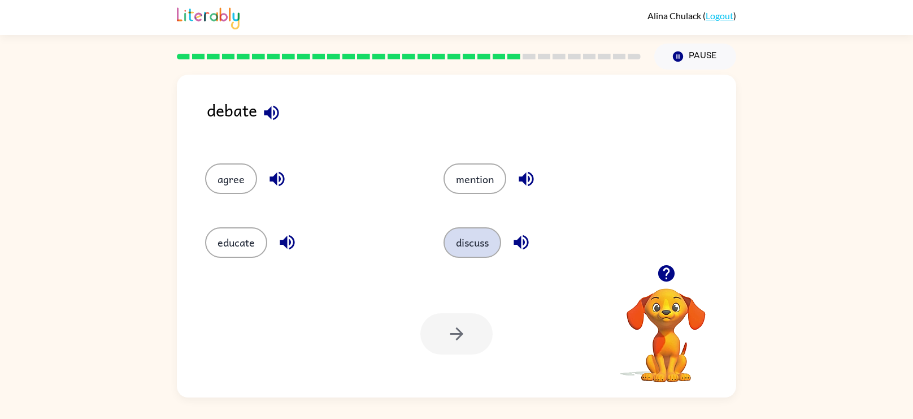
click at [480, 257] on button "discuss" at bounding box center [473, 242] width 58 height 31
click at [460, 336] on icon "button" at bounding box center [456, 333] width 13 height 13
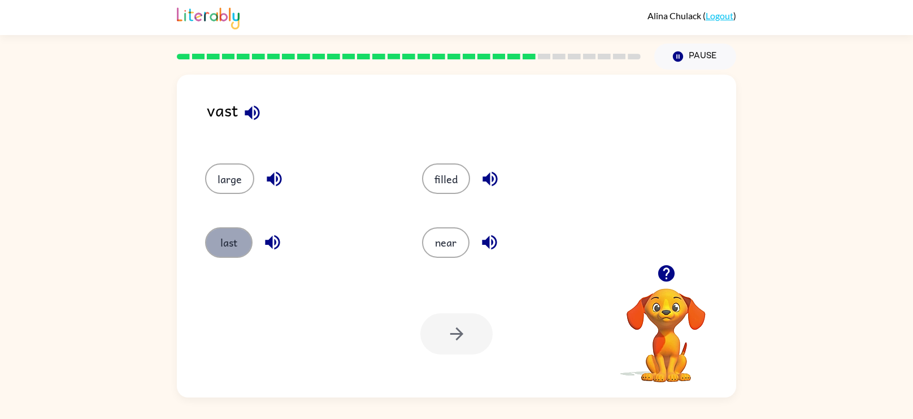
click at [222, 244] on button "last" at bounding box center [228, 242] width 47 height 31
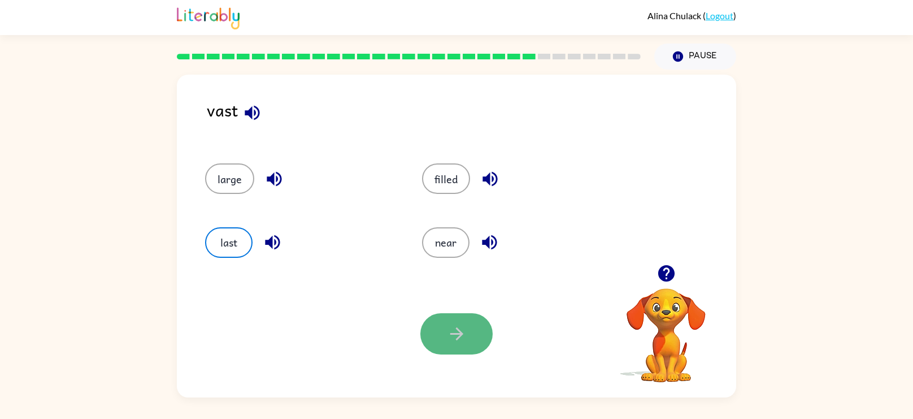
click at [453, 328] on icon "button" at bounding box center [457, 334] width 20 height 20
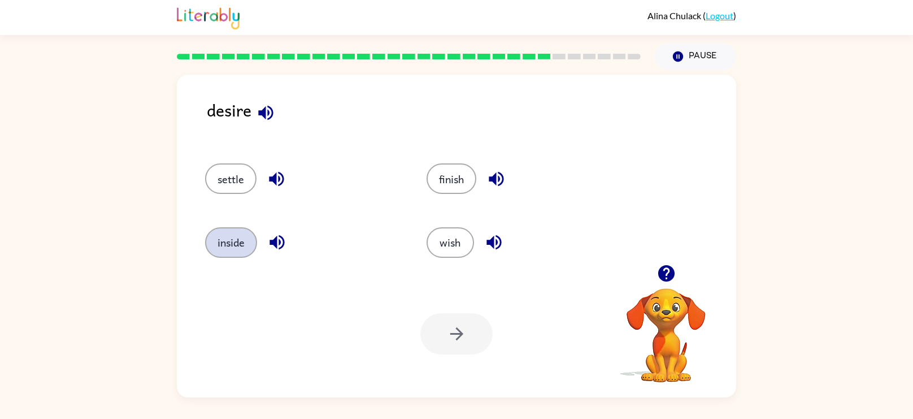
click at [250, 254] on button "inside" at bounding box center [231, 242] width 52 height 31
click at [279, 280] on div "Your browser must support playing .mp4 files to use Literably. Please try using…" at bounding box center [456, 333] width 559 height 127
click at [211, 241] on button "inside" at bounding box center [231, 242] width 52 height 31
click at [448, 351] on button "button" at bounding box center [456, 333] width 72 height 41
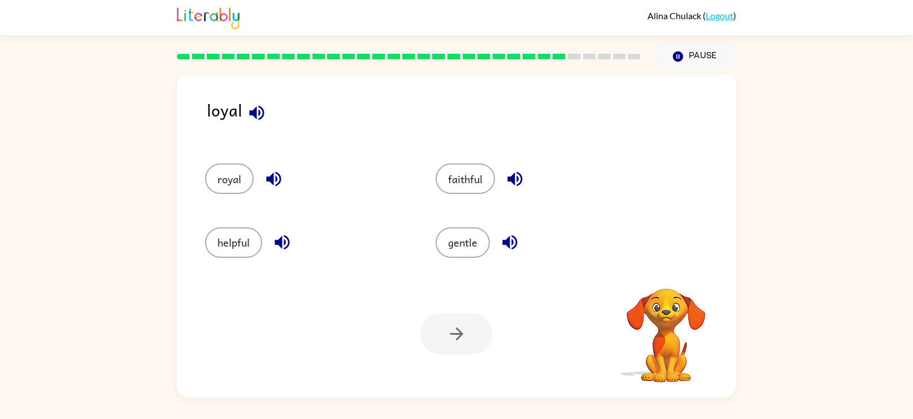
click at [462, 342] on div at bounding box center [456, 333] width 72 height 41
click at [237, 172] on button "royal" at bounding box center [229, 178] width 49 height 31
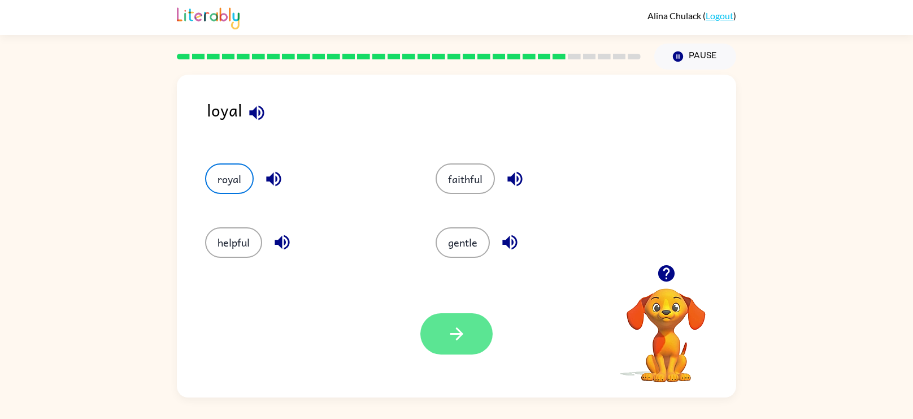
click at [435, 332] on button "button" at bounding box center [456, 333] width 72 height 41
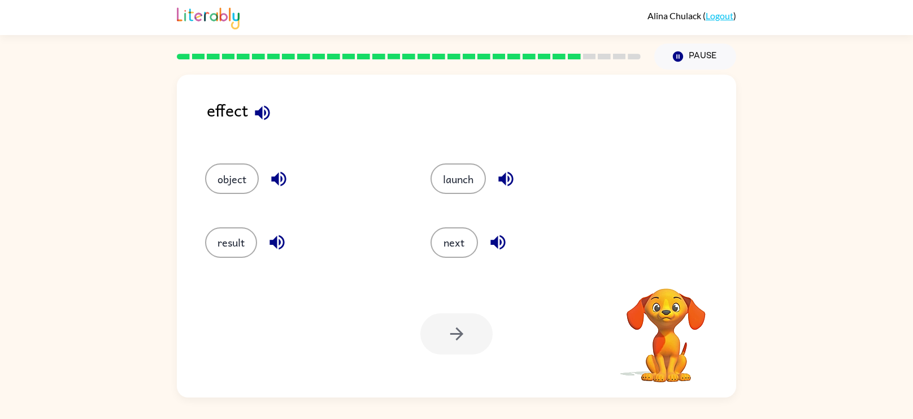
click at [0, 231] on div "effect object launch result next Your browser must support playing .mp4 files t…" at bounding box center [456, 234] width 913 height 328
click at [227, 244] on button "result" at bounding box center [231, 242] width 52 height 31
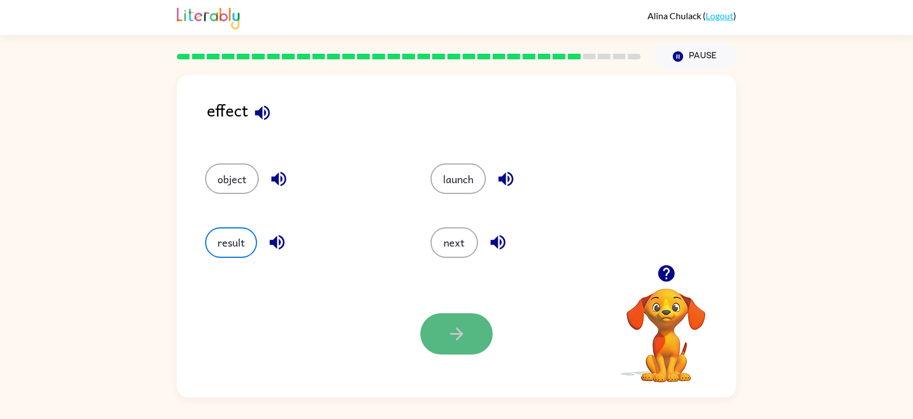
click at [465, 336] on icon "button" at bounding box center [457, 334] width 20 height 20
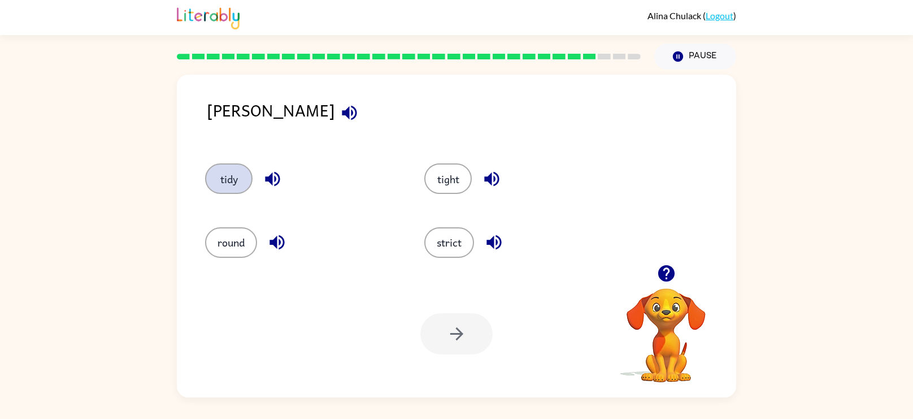
click at [221, 191] on button "tidy" at bounding box center [228, 178] width 47 height 31
click at [448, 337] on icon "button" at bounding box center [457, 334] width 20 height 20
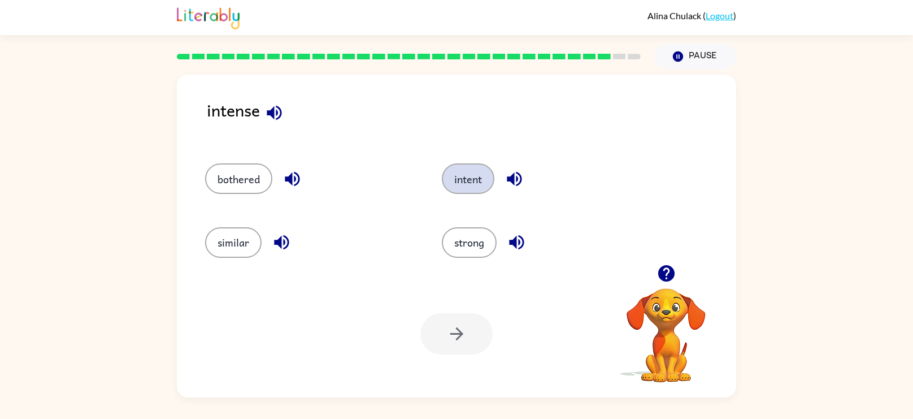
click at [479, 190] on button "intent" at bounding box center [468, 178] width 53 height 31
click at [439, 350] on button "button" at bounding box center [456, 333] width 72 height 41
click at [448, 336] on div at bounding box center [456, 333] width 72 height 41
click at [489, 181] on button "tension" at bounding box center [474, 178] width 59 height 31
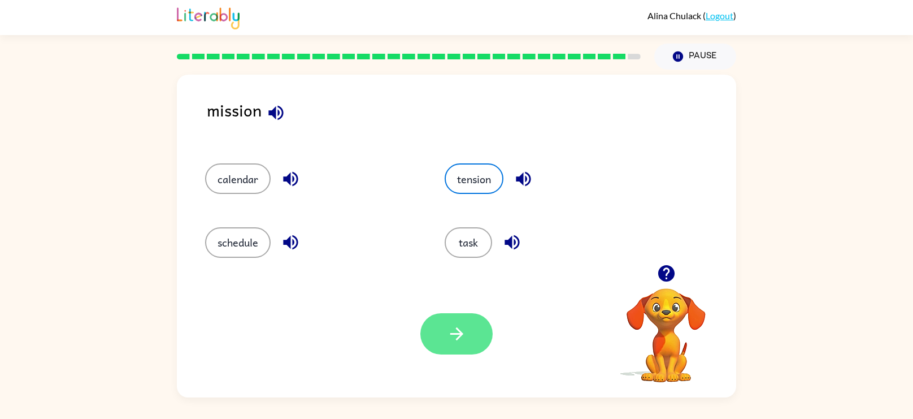
click at [463, 326] on icon "button" at bounding box center [457, 334] width 20 height 20
